Goal: Find specific page/section: Find specific page/section

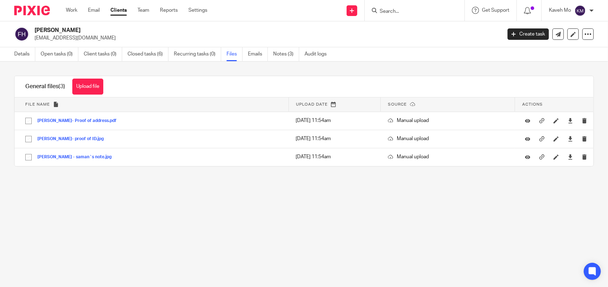
drag, startPoint x: 406, startPoint y: 12, endPoint x: 406, endPoint y: 8, distance: 4.3
click at [406, 10] on input "Search" at bounding box center [411, 12] width 64 height 6
paste input "LIVERPOOL PREFERRED PIZZA LTD"
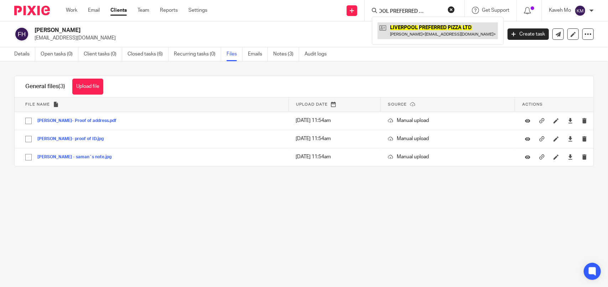
type input "LIVERPOOL PREFERRED PIZZA LTD"
click at [429, 27] on link at bounding box center [438, 30] width 120 height 16
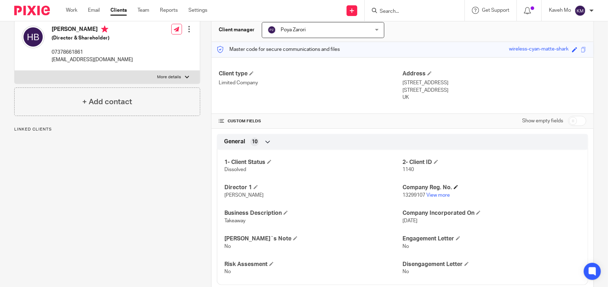
scroll to position [71, 0]
click at [443, 194] on link "View more" at bounding box center [438, 194] width 24 height 5
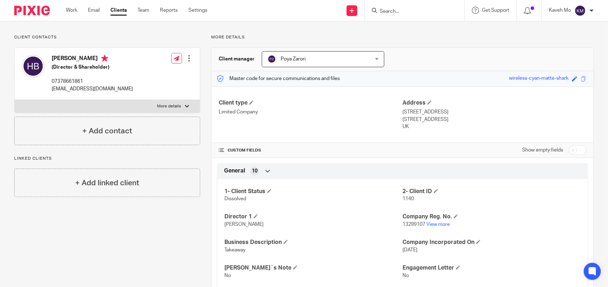
scroll to position [0, 0]
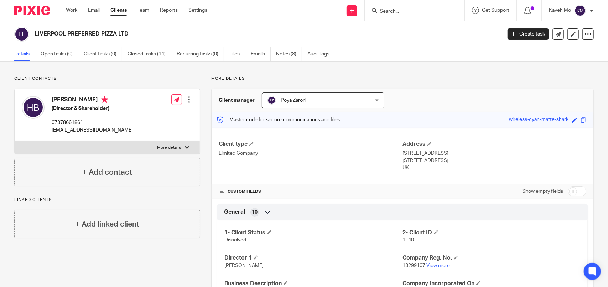
click at [398, 12] on input "Search" at bounding box center [411, 12] width 64 height 6
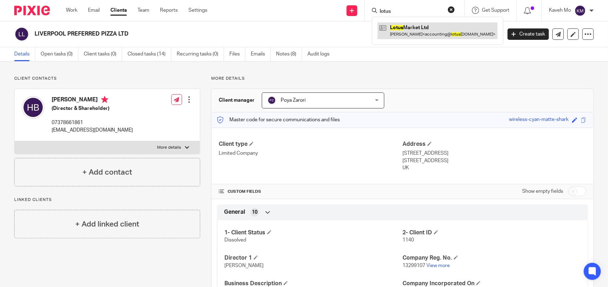
type input "lotus"
click at [422, 33] on link at bounding box center [438, 30] width 120 height 16
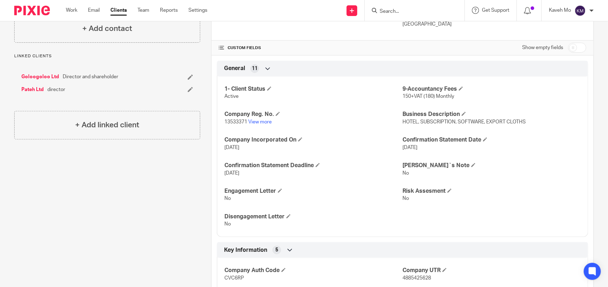
scroll to position [71, 0]
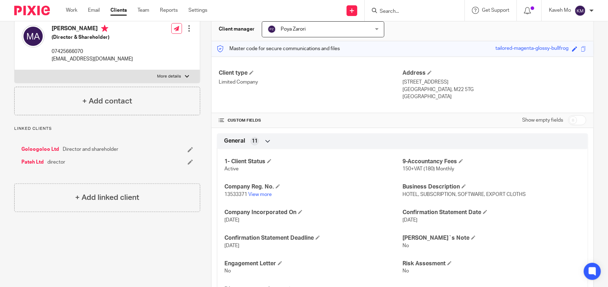
paste input "MAMAD HOME LTD"
type input "MAMAD HOME LTD"
click button "submit" at bounding box center [0, 0] width 0 height 0
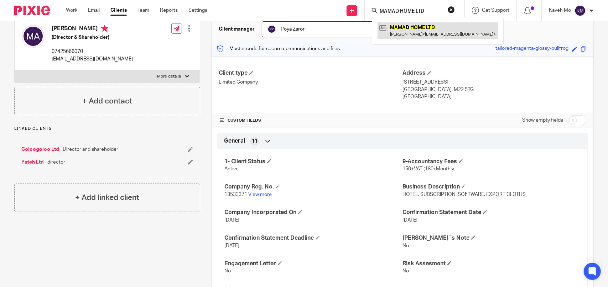
click at [419, 30] on link at bounding box center [438, 30] width 120 height 16
